Goal: Information Seeking & Learning: Find specific fact

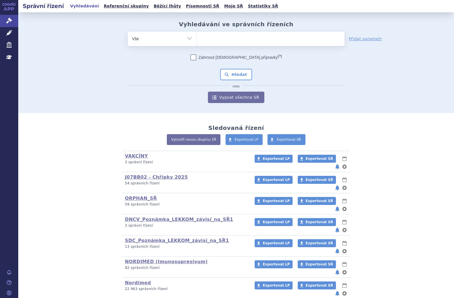
click at [204, 34] on ul at bounding box center [270, 38] width 148 height 12
click at [196, 34] on select at bounding box center [196, 38] width 0 height 14
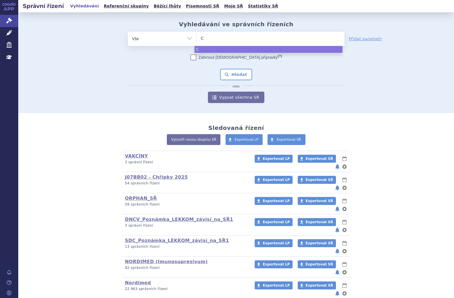
type input "CO"
type input "CONC"
type input "CONCO"
type input "CONCOR"
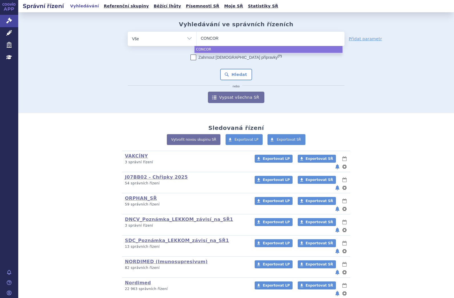
type input "CONCOR C"
type input "CONCOR CO"
type input "CONCOR COR"
select select "CONCOR COR"
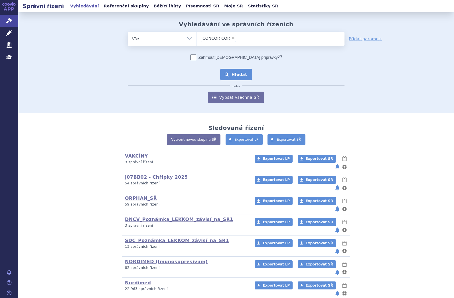
click at [226, 74] on button "Hledat" at bounding box center [236, 74] width 32 height 11
